Goal: Task Accomplishment & Management: Manage account settings

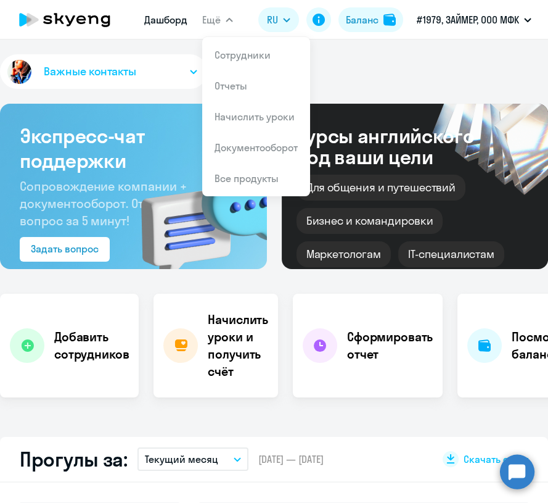
click at [227, 18] on icon "button" at bounding box center [229, 20] width 7 height 4
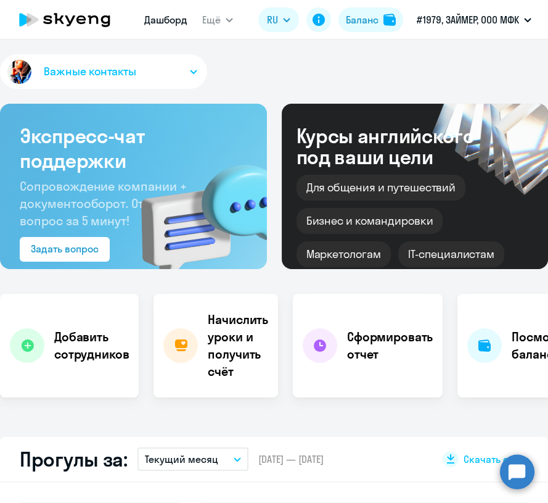
click at [229, 16] on button "Ещё" at bounding box center [217, 19] width 31 height 25
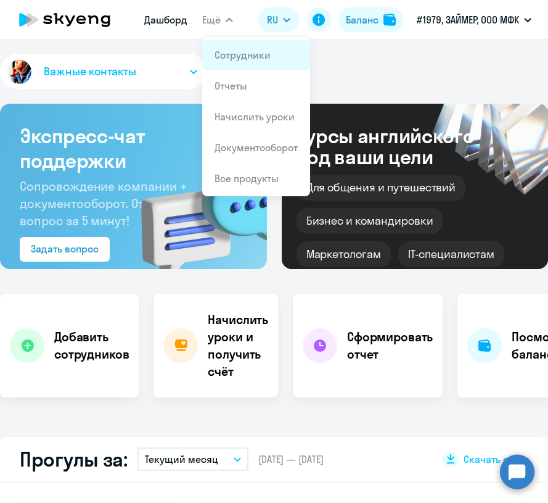
click at [227, 52] on link "Сотрудники" at bounding box center [243, 55] width 56 height 12
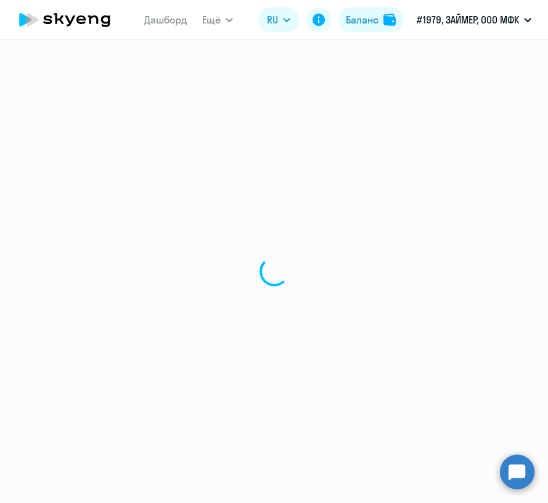
select select "30"
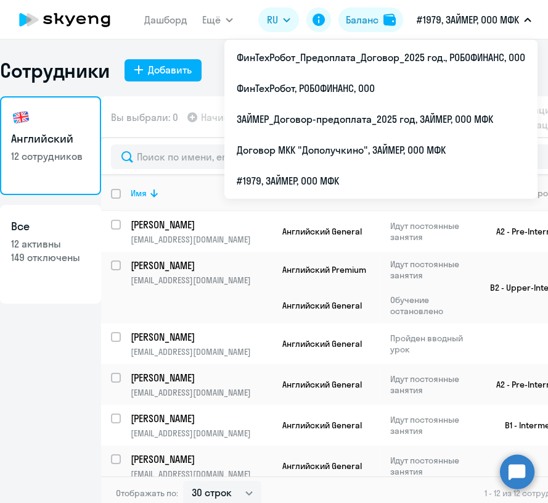
click at [480, 22] on p "#1979, ЗАЙМЕР, ООО МФК" at bounding box center [468, 19] width 102 height 15
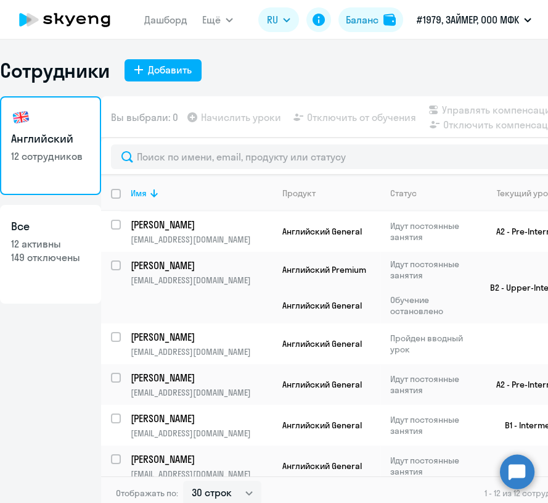
click at [481, 22] on p "#1979, ЗАЙМЕР, ООО МФК" at bounding box center [468, 19] width 102 height 15
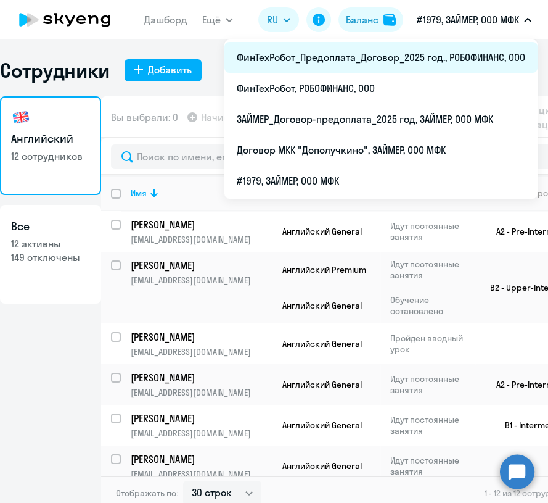
click at [462, 52] on li "ФинТехРобот_Предоплата_Договор_2025 год., РОБОФИНАНС, ООО" at bounding box center [380, 57] width 313 height 31
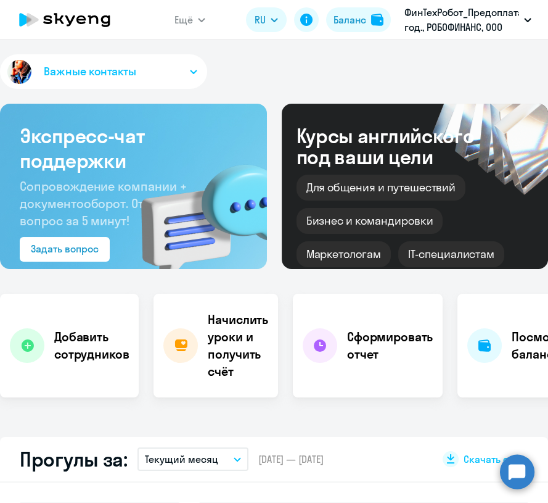
select select "30"
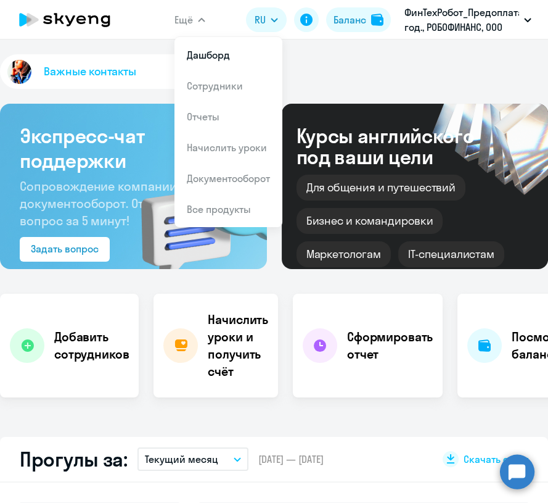
click at [189, 17] on span "Ещё" at bounding box center [184, 19] width 18 height 15
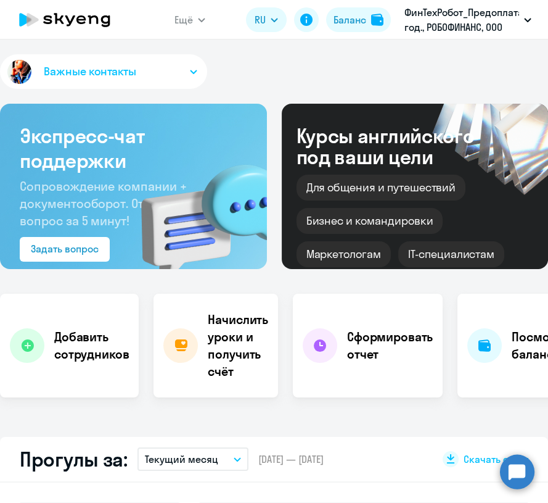
click at [189, 17] on span "Ещё" at bounding box center [184, 19] width 18 height 15
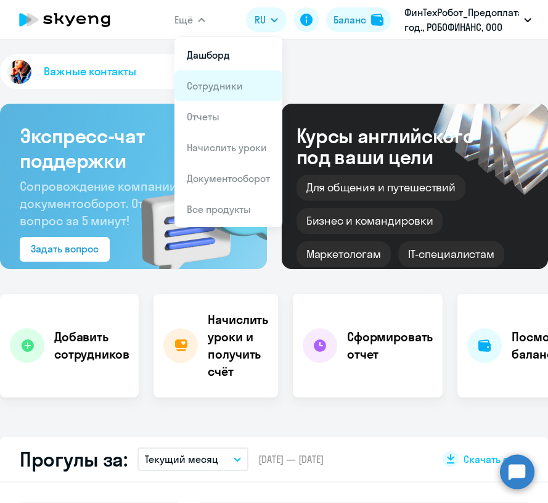
click at [216, 89] on link "Сотрудники" at bounding box center [215, 86] width 56 height 12
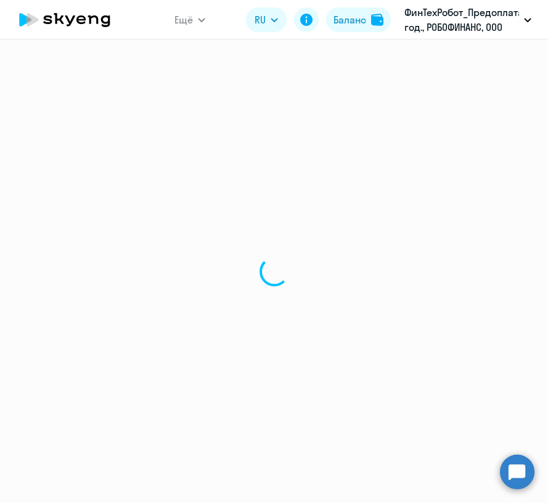
select select "30"
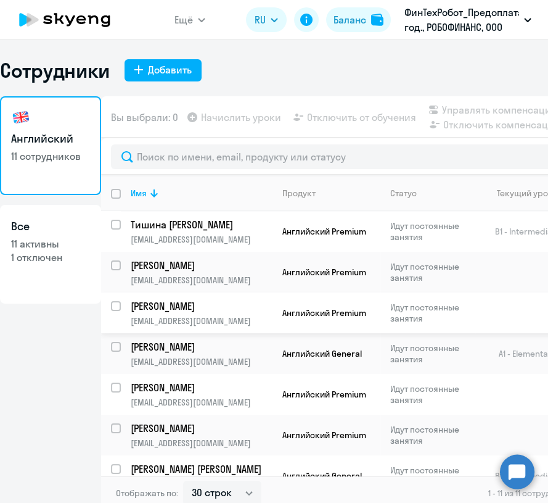
click at [119, 318] on input "select row 37865052" at bounding box center [123, 313] width 25 height 25
checkbox input "true"
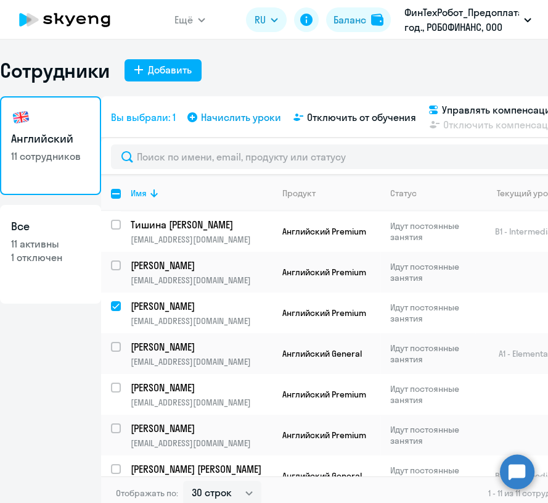
click at [230, 114] on span "Начислить уроки" at bounding box center [241, 117] width 80 height 15
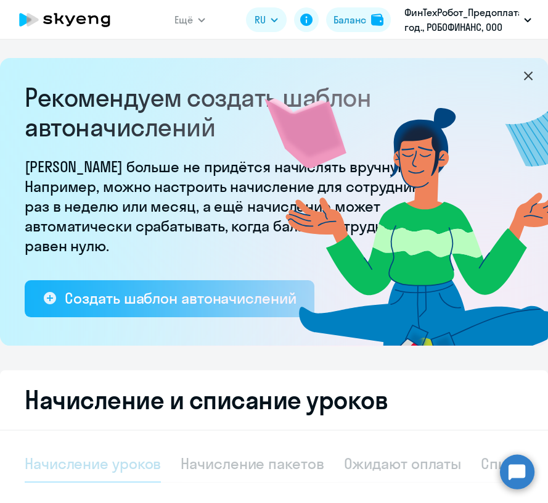
select select "10"
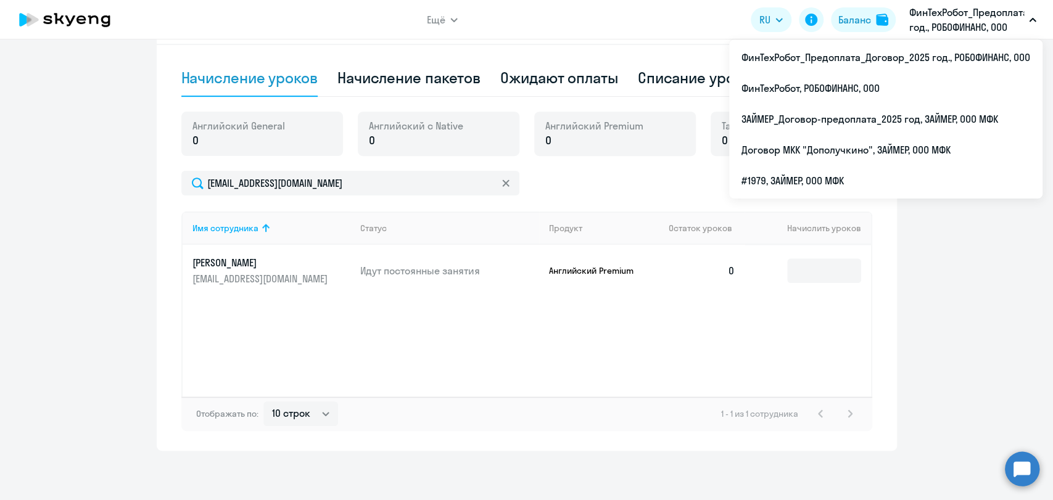
scroll to position [385, 0]
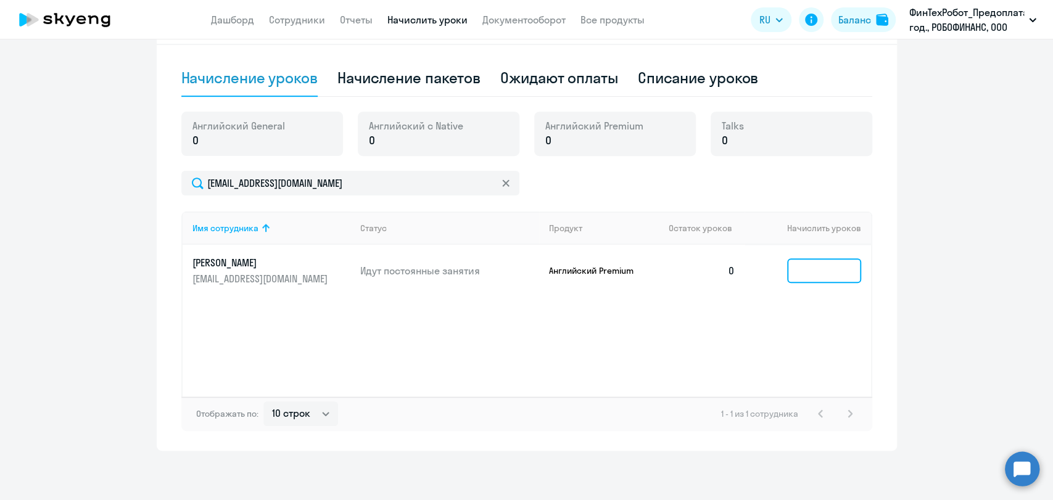
click at [548, 274] on input at bounding box center [824, 270] width 74 height 25
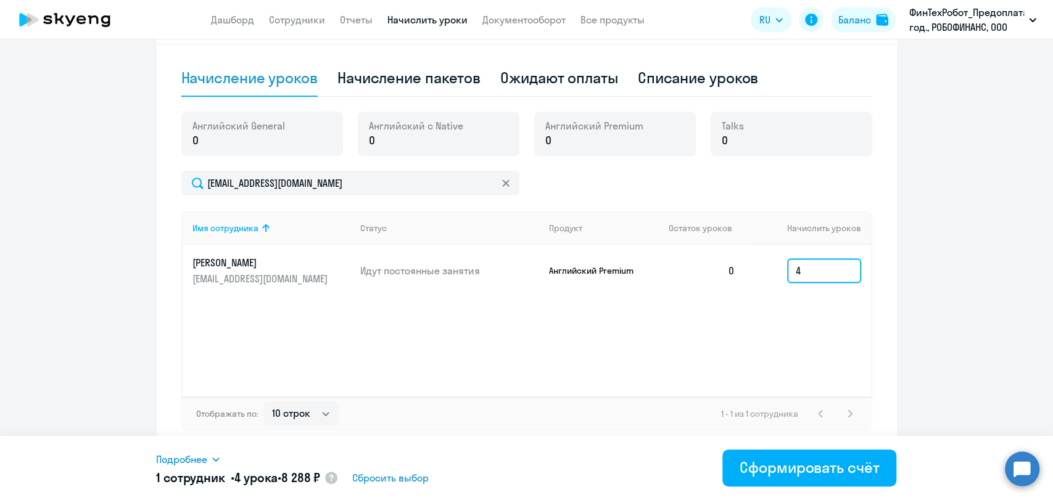
type input "4"
click at [548, 268] on input "4" at bounding box center [824, 270] width 74 height 25
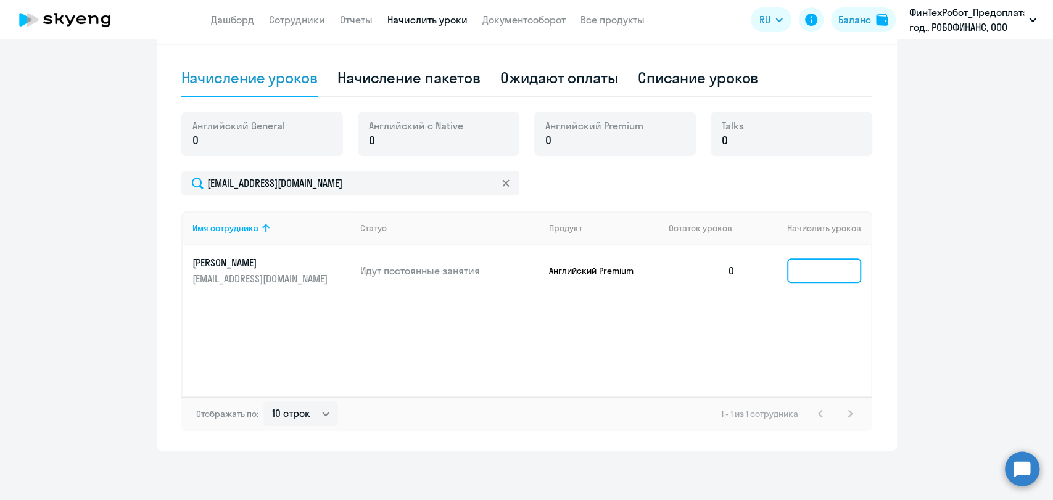
type input "3"
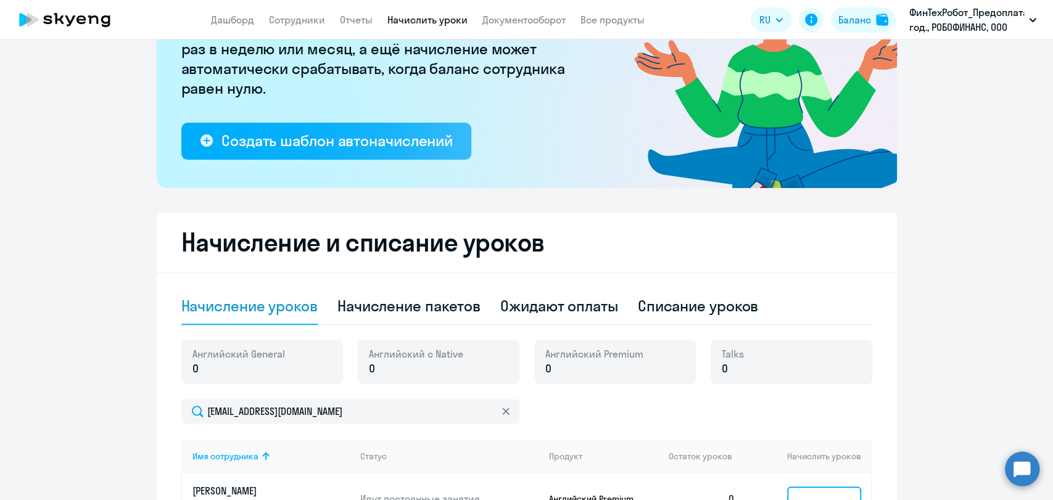
scroll to position [249, 0]
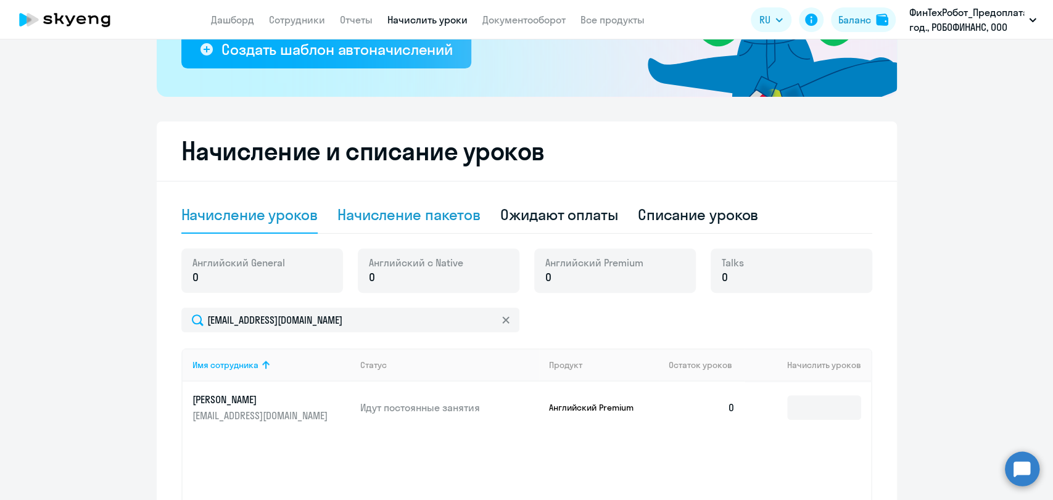
click at [375, 216] on div "Начисление пакетов" at bounding box center [408, 215] width 143 height 20
select select "10"
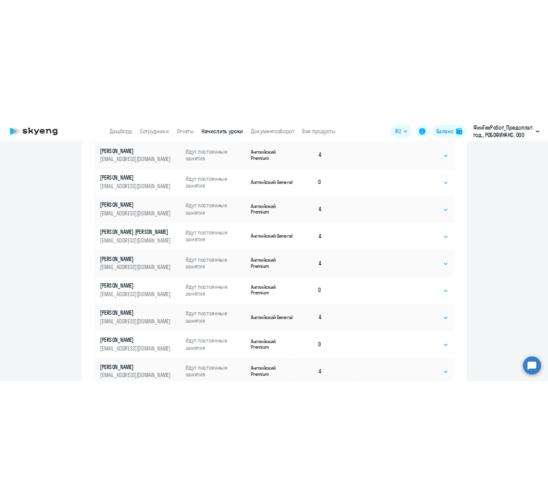
scroll to position [728, 0]
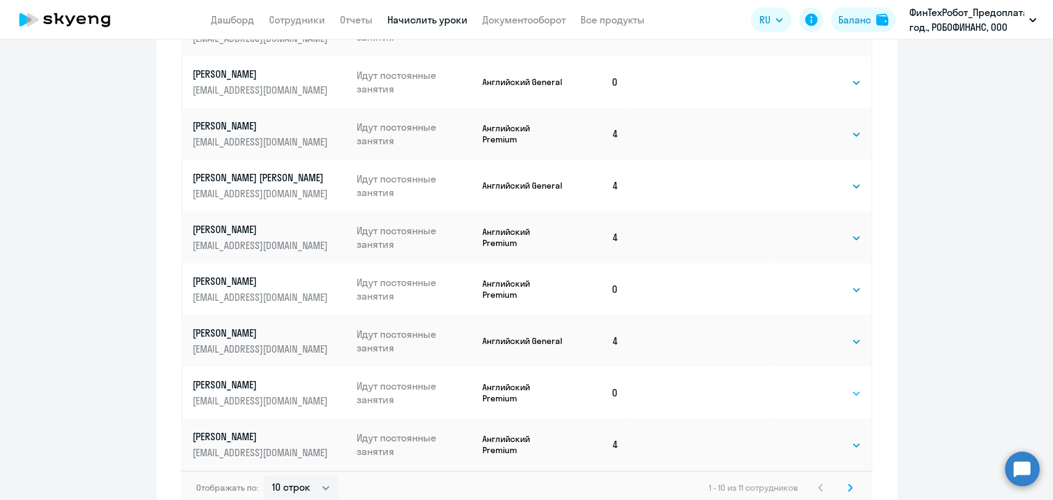
click at [548, 390] on select "Выбрать 1 4 8 16 32 64 96 128" at bounding box center [835, 393] width 51 height 15
select select "4"
click at [548, 386] on select "Выбрать 1 4 8 16 32 64 96 128" at bounding box center [835, 393] width 51 height 15
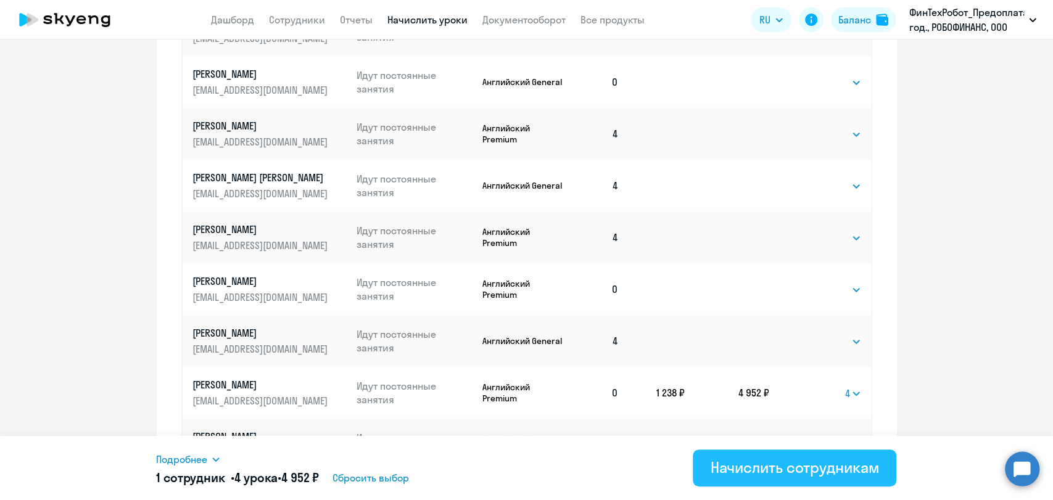
click at [548, 470] on div "Начислить сотрудникам" at bounding box center [794, 468] width 169 height 20
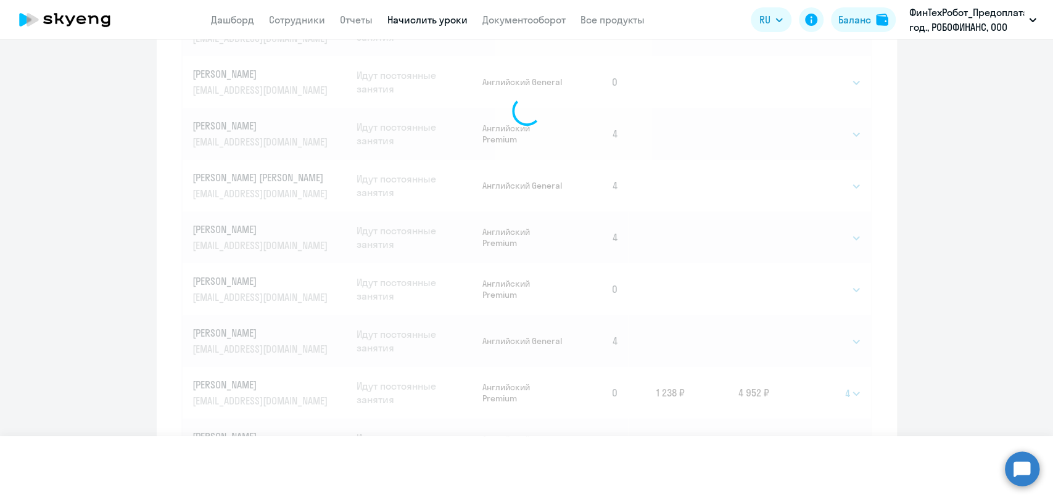
select select
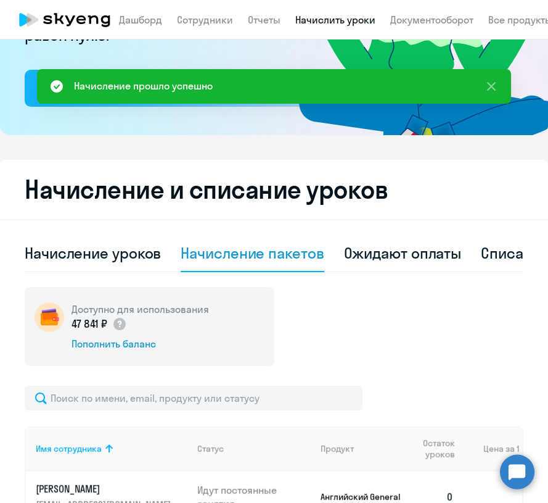
scroll to position [221, 0]
